Goal: Check status: Check status

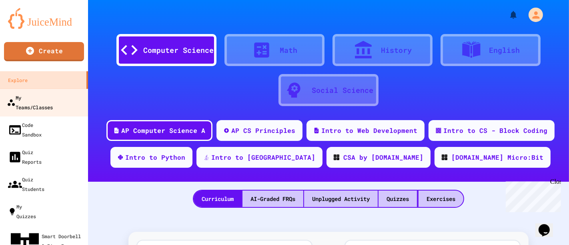
click at [53, 98] on div "My Teams/Classes" at bounding box center [30, 102] width 46 height 20
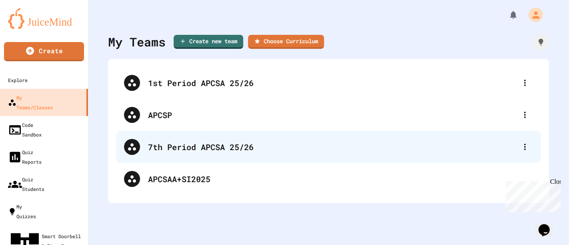
click at [193, 126] on div "7th Period APCSA 25/26" at bounding box center [328, 147] width 425 height 32
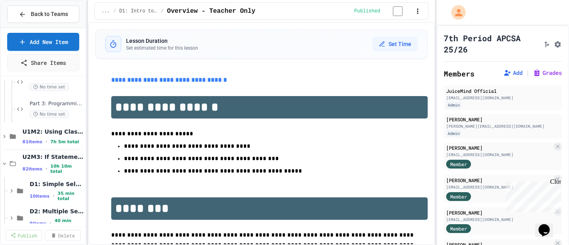
scroll to position [533, 0]
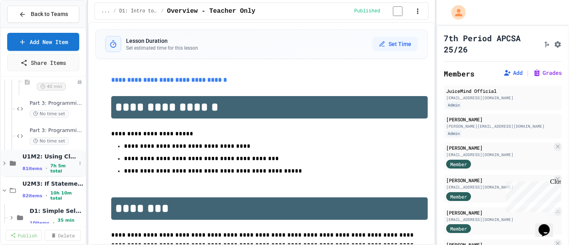
click at [4, 126] on icon at bounding box center [4, 163] width 7 height 7
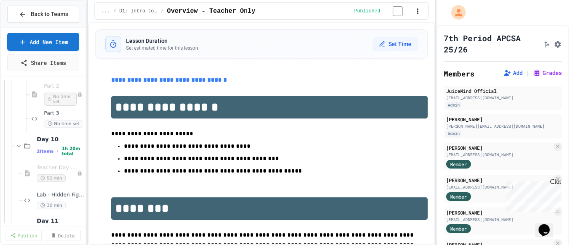
scroll to position [933, 0]
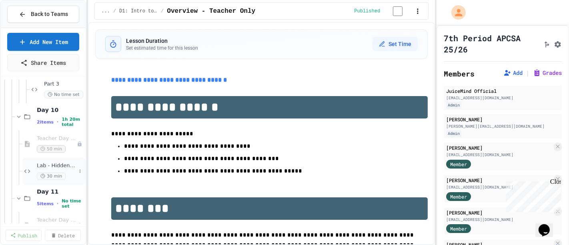
click at [55, 126] on div "Lab - Hidden Figures: Orbital Velocity Calculator 30 min" at bounding box center [53, 171] width 63 height 27
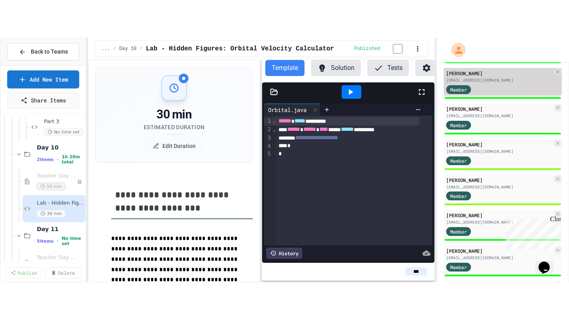
scroll to position [222, 0]
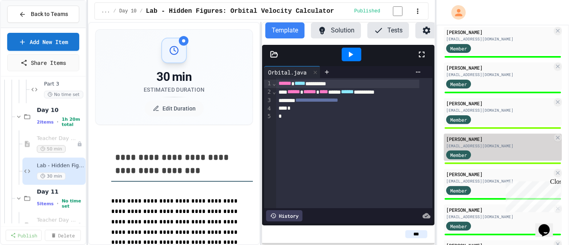
click at [292, 126] on div "[EMAIL_ADDRESS][DOMAIN_NAME]" at bounding box center [499, 146] width 106 height 6
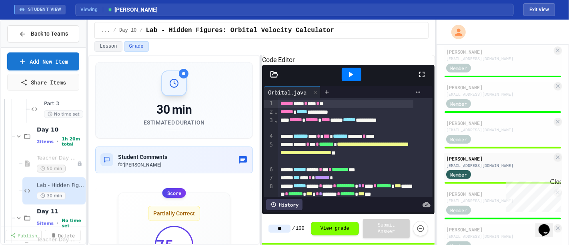
click at [292, 79] on icon at bounding box center [422, 75] width 10 height 10
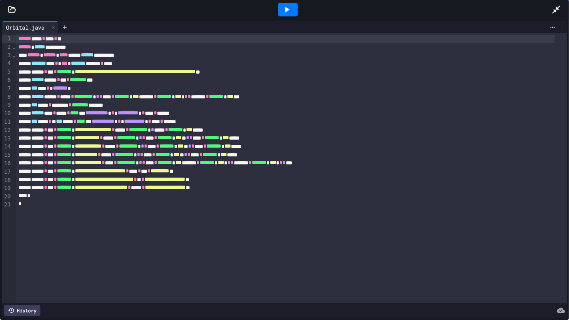
click at [287, 14] on icon at bounding box center [287, 10] width 10 height 10
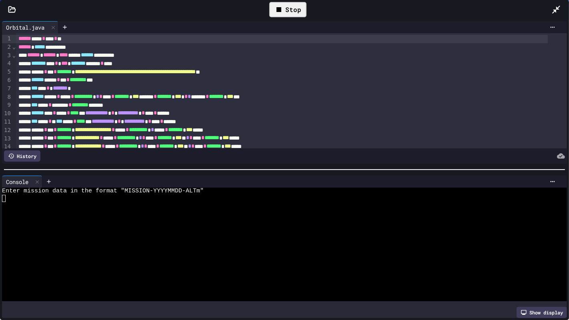
click at [123, 126] on div at bounding box center [277, 219] width 551 height 7
type textarea "*****"
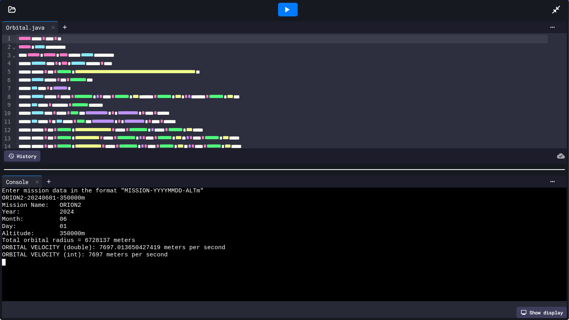
click at [289, 10] on icon at bounding box center [287, 10] width 10 height 10
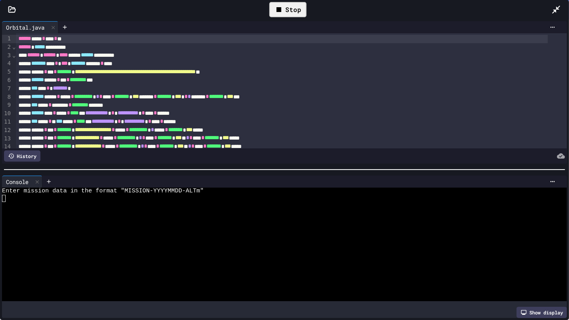
click at [167, 126] on div at bounding box center [277, 219] width 551 height 7
type textarea "*****"
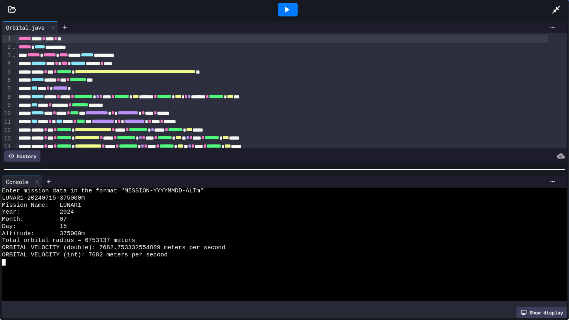
click at [292, 10] on div at bounding box center [288, 10] width 20 height 14
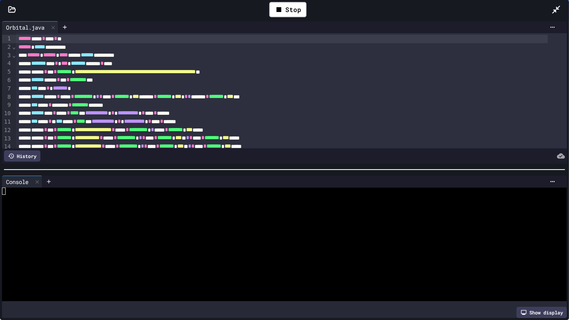
click at [292, 5] on icon at bounding box center [556, 10] width 10 height 10
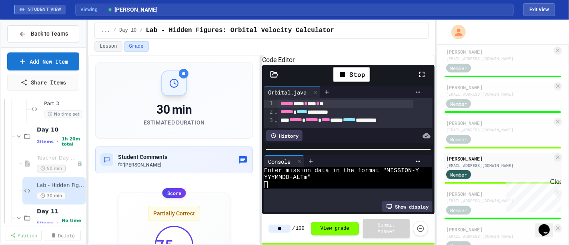
click at [285, 126] on input "**" at bounding box center [279, 228] width 22 height 8
type input "*"
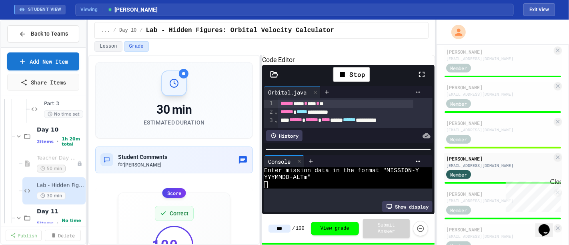
type input "***"
click at [292, 48] on div "Lesson Grade" at bounding box center [261, 46] width 334 height 10
click at [292, 4] on button "Exit View" at bounding box center [539, 9] width 32 height 13
